Goal: Transaction & Acquisition: Purchase product/service

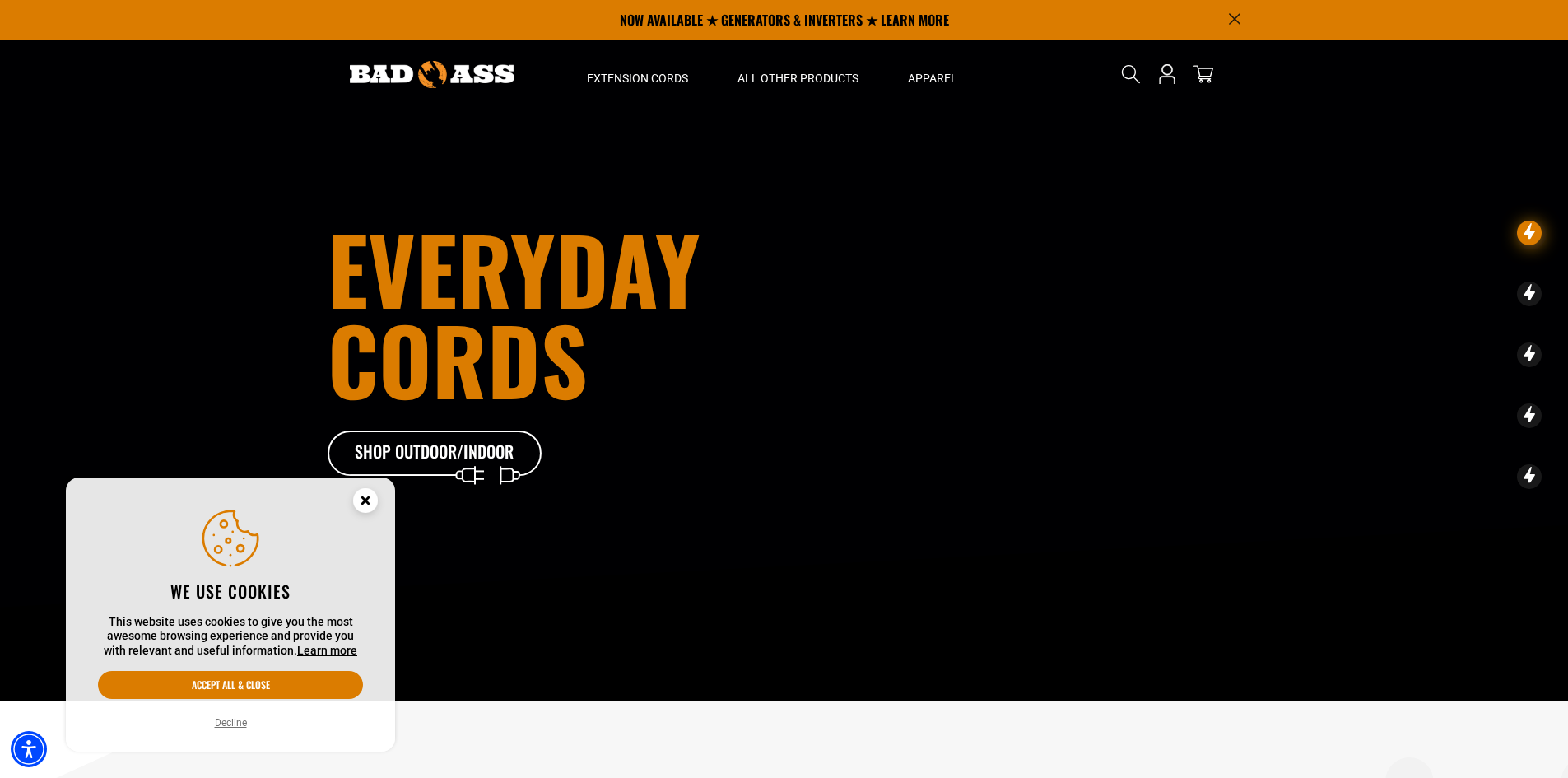
click at [362, 502] on circle "Cookie Consent" at bounding box center [365, 500] width 25 height 25
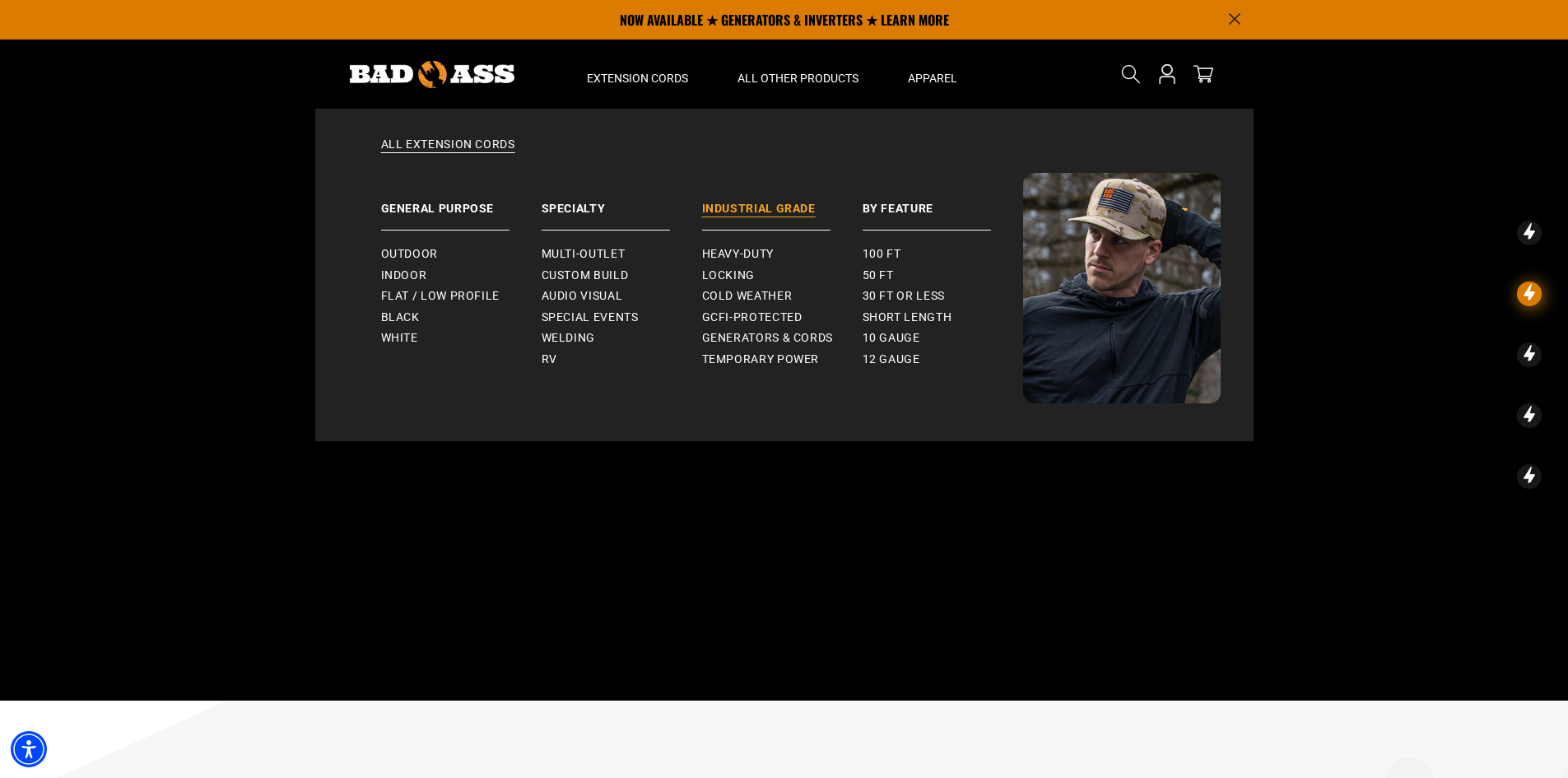
click at [740, 210] on link "Industrial Grade" at bounding box center [781, 201] width 160 height 58
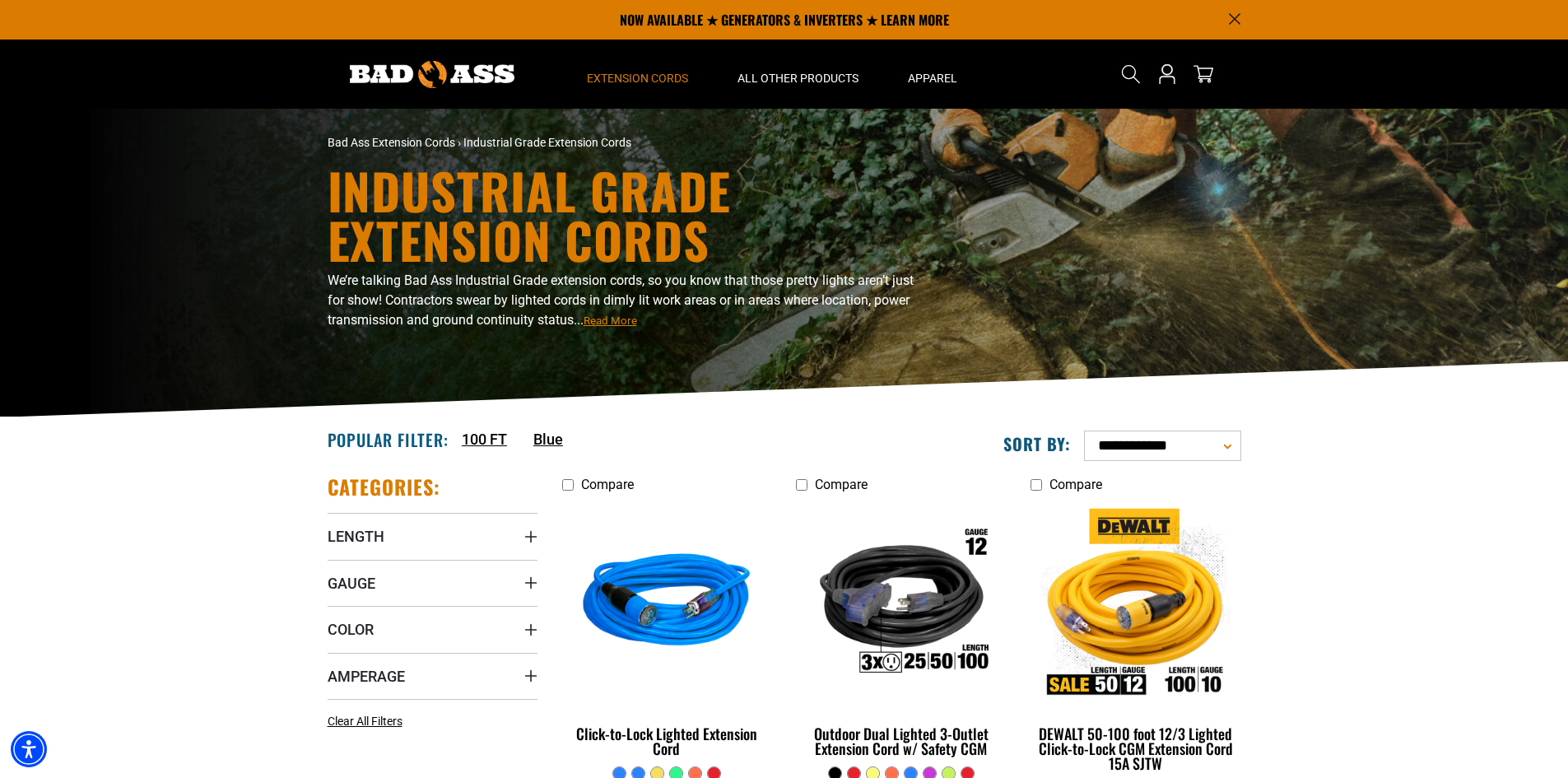
click at [528, 579] on icon "Gauge" at bounding box center [531, 583] width 13 height 13
click at [328, 638] on rect at bounding box center [334, 644] width 13 height 13
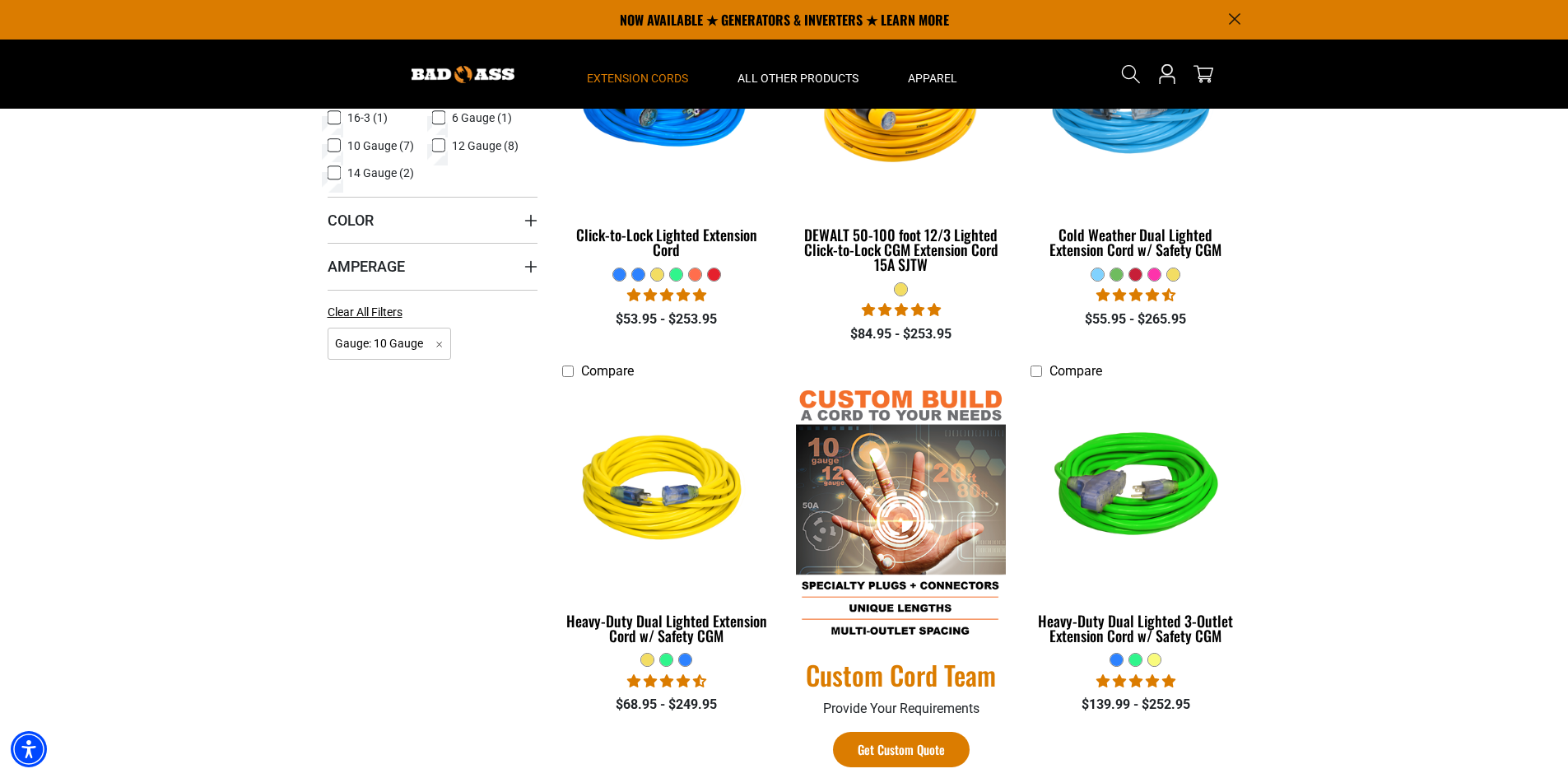
scroll to position [412, 0]
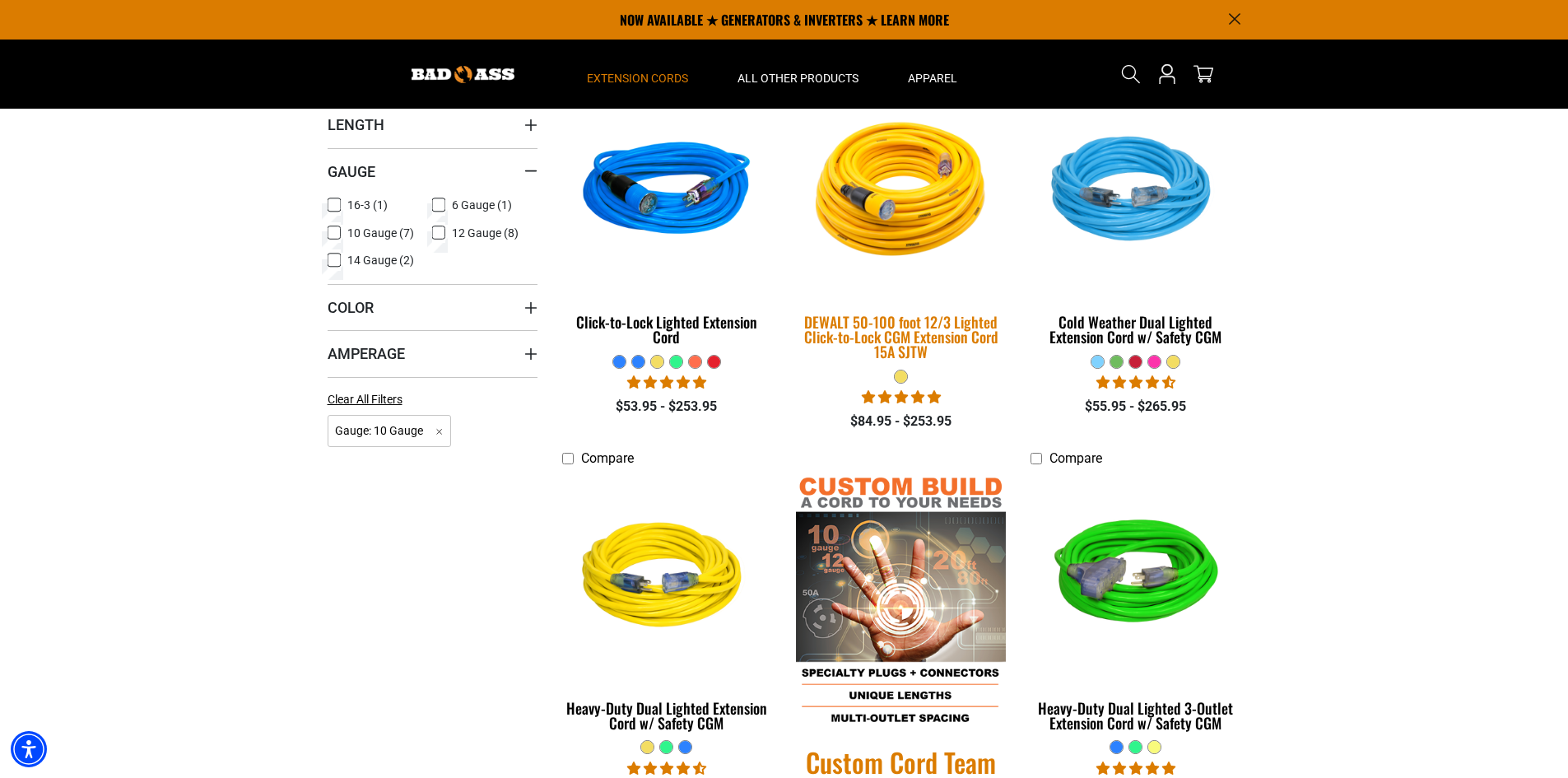
click at [892, 214] on img at bounding box center [901, 191] width 231 height 211
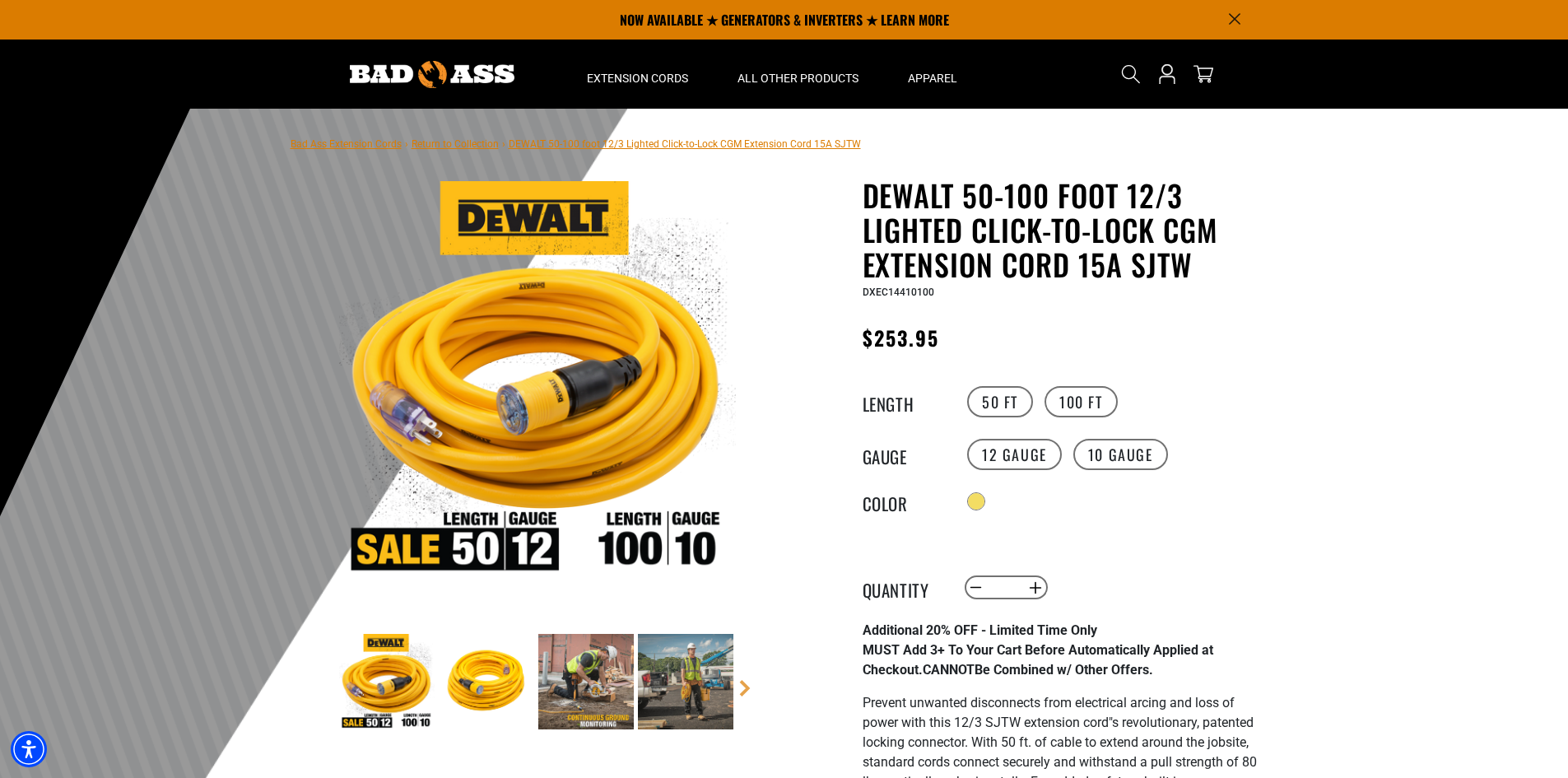
click at [1010, 458] on label "12 Gauge" at bounding box center [1014, 454] width 94 height 31
click at [1118, 453] on label "10 Gauge" at bounding box center [1120, 454] width 94 height 31
click at [985, 403] on label "50 FT" at bounding box center [1000, 402] width 66 height 31
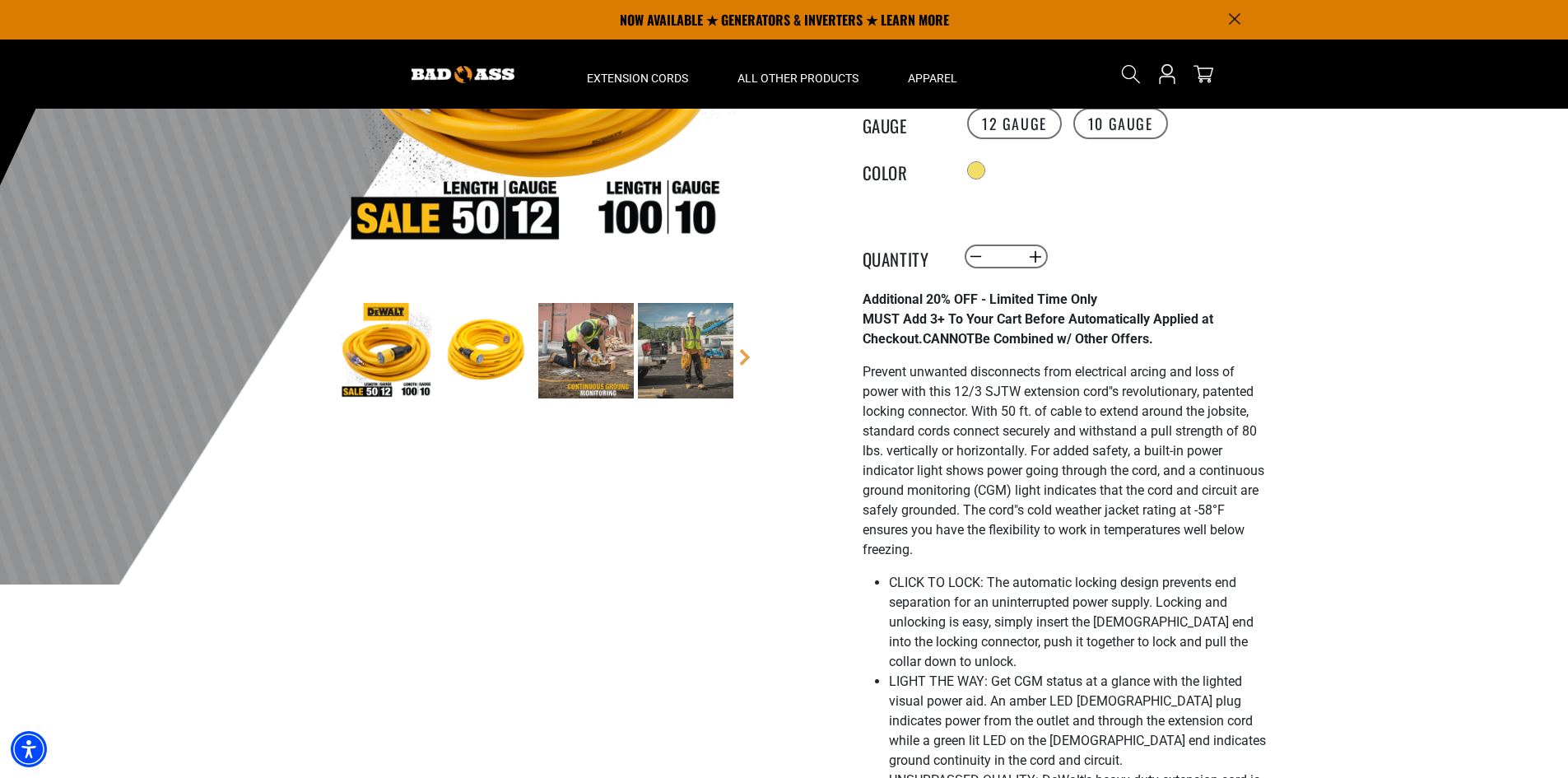
scroll to position [247, 0]
